Goal: Navigation & Orientation: Find specific page/section

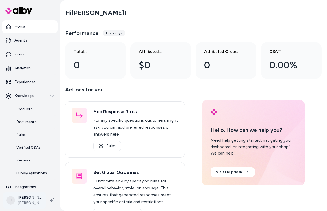
click at [40, 203] on html "Home Agents Inbox Analytics Experiences Knowledge Products Documents Rules Veri…" at bounding box center [163, 105] width 327 height 211
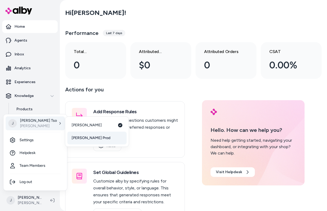
click at [92, 139] on link "[PERSON_NAME] Prod" at bounding box center [96, 138] width 59 height 13
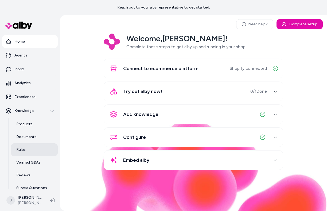
click at [25, 154] on link "Rules" at bounding box center [34, 150] width 47 height 13
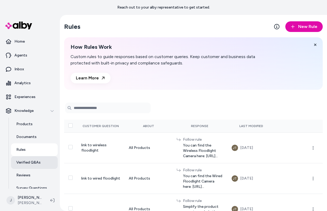
click at [24, 166] on link "Verified Q&As" at bounding box center [34, 162] width 47 height 13
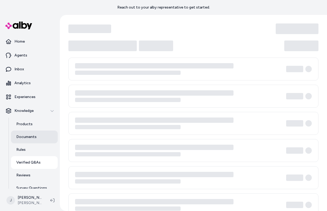
scroll to position [20, 0]
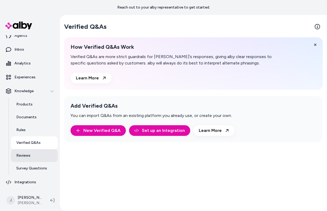
click at [26, 157] on p "Reviews" at bounding box center [23, 155] width 14 height 5
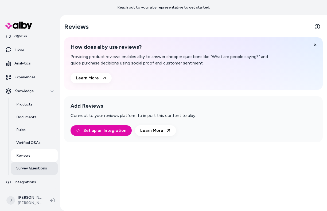
click at [28, 167] on p "Survey Questions" at bounding box center [31, 168] width 31 height 5
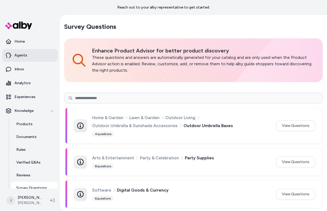
click at [22, 56] on p "Agents" at bounding box center [20, 55] width 13 height 5
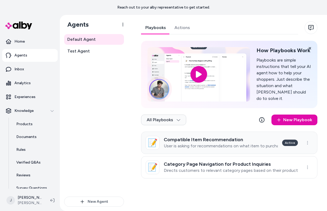
click at [208, 142] on h3 "Compatible Item Recommendation" at bounding box center [221, 139] width 114 height 5
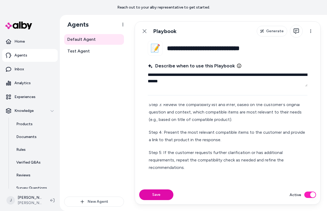
scroll to position [86, 0]
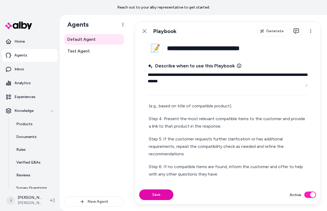
click at [15, 58] on link "Agents" at bounding box center [30, 55] width 56 height 13
